Goal: Transaction & Acquisition: Purchase product/service

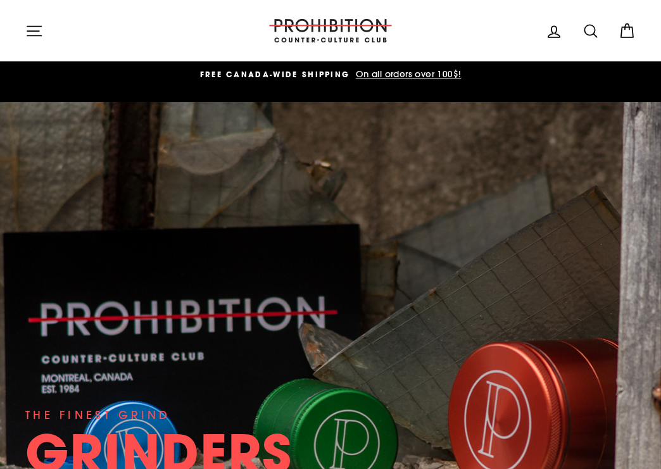
click at [30, 34] on icon "button" at bounding box center [34, 31] width 18 height 18
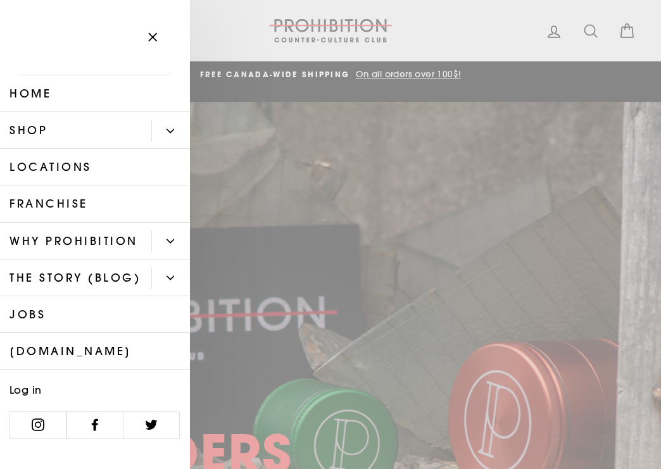
click at [154, 134] on button "Primary" at bounding box center [170, 131] width 39 height 22
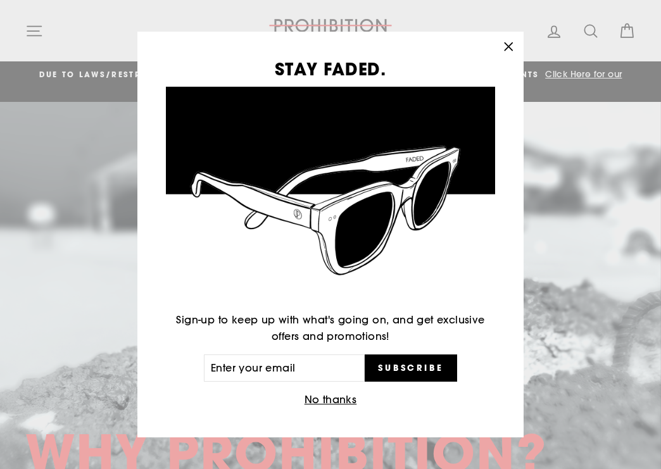
click at [521, 49] on button ""Close (esc)"" at bounding box center [508, 47] width 30 height 30
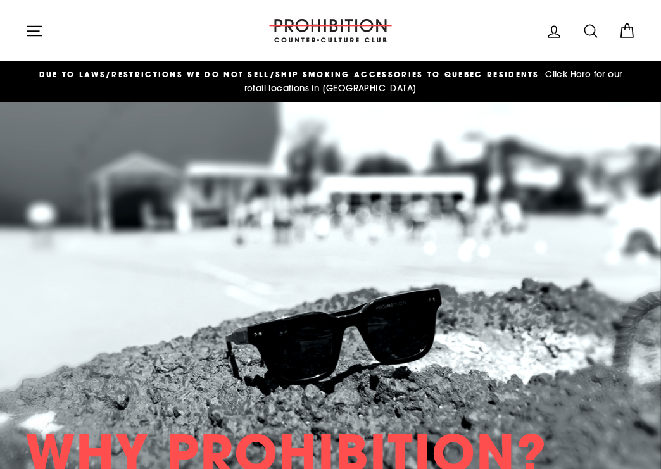
click at [44, 33] on button "Site navigation" at bounding box center [34, 30] width 33 height 27
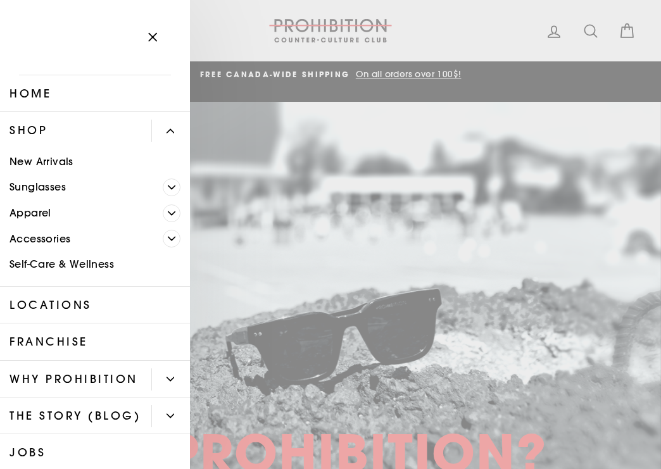
click at [170, 235] on icon "Primary" at bounding box center [172, 239] width 8 height 8
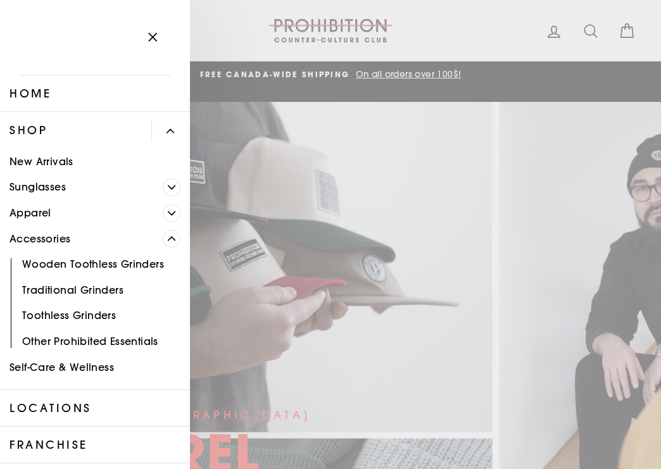
click at [174, 211] on icon "Primary" at bounding box center [172, 213] width 8 height 8
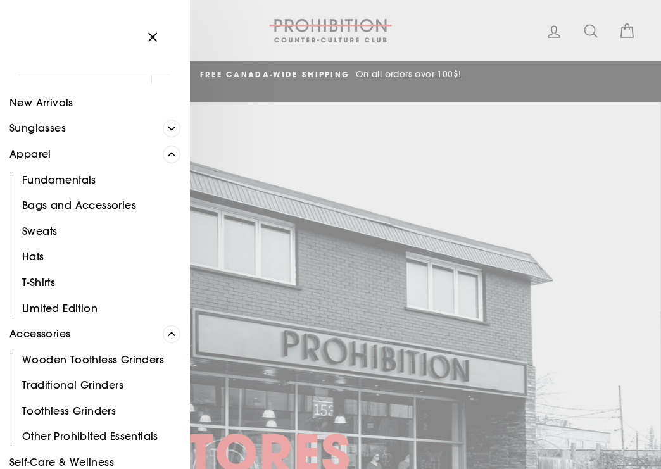
scroll to position [54, 0]
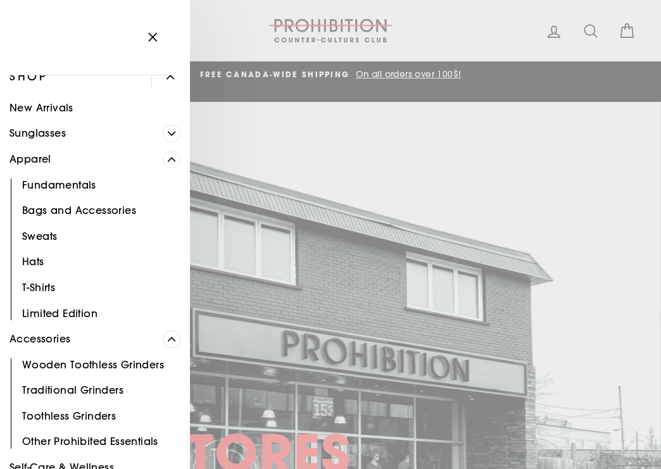
click at [168, 135] on icon "Primary" at bounding box center [172, 134] width 8 height 8
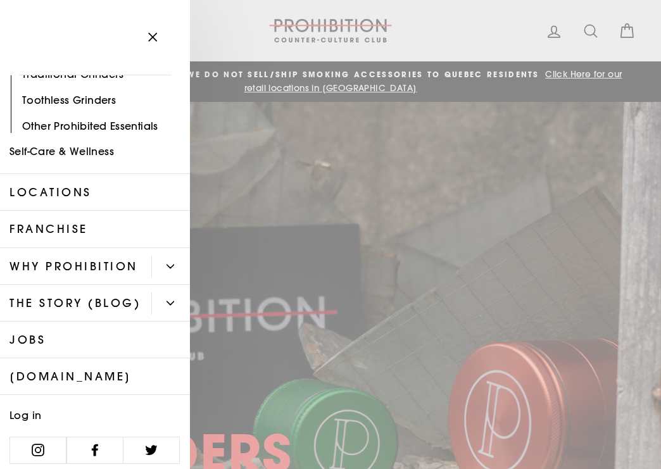
scroll to position [685, 0]
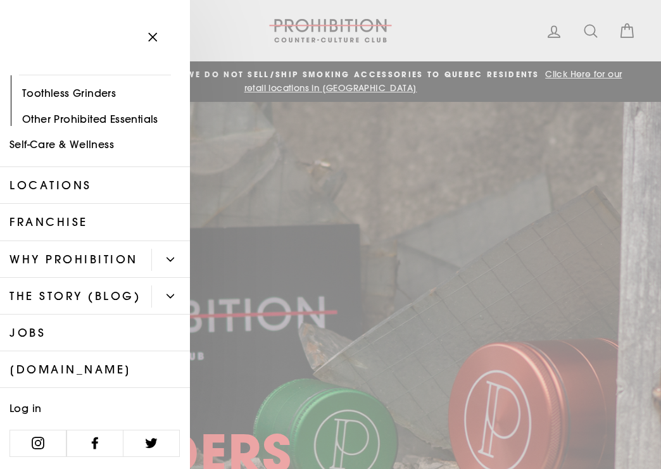
click at [167, 269] on button "Primary" at bounding box center [170, 260] width 39 height 22
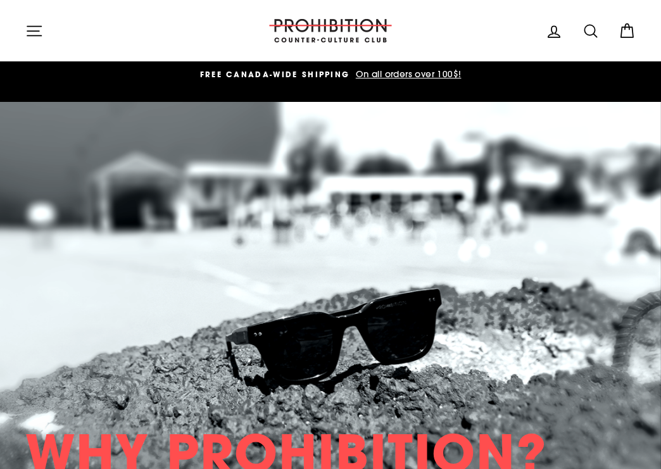
click at [595, 27] on icon at bounding box center [591, 31] width 18 height 18
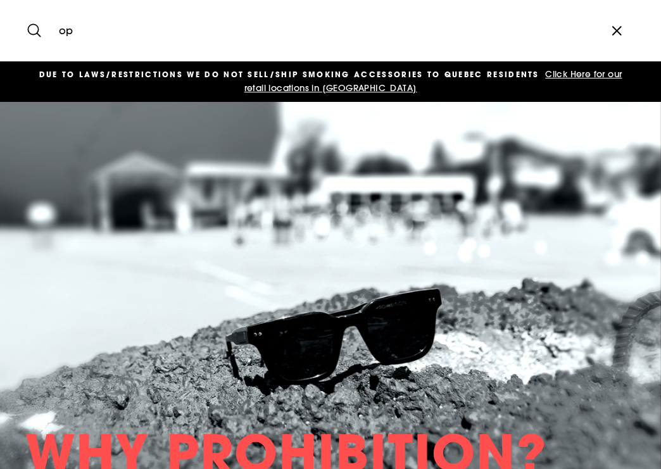
type input "o"
type input "poster"
click at [25, 9] on button "Search" at bounding box center [38, 30] width 27 height 42
